Goal: Transaction & Acquisition: Subscribe to service/newsletter

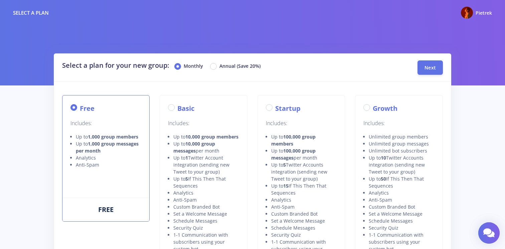
drag, startPoint x: 426, startPoint y: 66, endPoint x: 339, endPoint y: 63, distance: 86.5
click at [380, 64] on div "Select a plan for your new group: Monthly Annual (Save 20%) Next" at bounding box center [252, 67] width 391 height 14
click at [219, 65] on div "Annual (Save 20%)" at bounding box center [235, 66] width 50 height 8
click at [219, 65] on label "Annual (Save 20%)" at bounding box center [239, 66] width 41 height 8
click at [219, 65] on input "Annual (Save 20%)" at bounding box center [221, 64] width 4 height 4
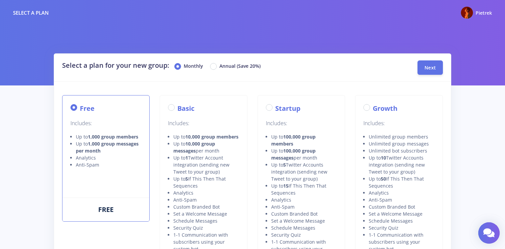
radio input "true"
click at [431, 67] on span "Next" at bounding box center [429, 67] width 11 height 6
